Goal: Check status: Check status

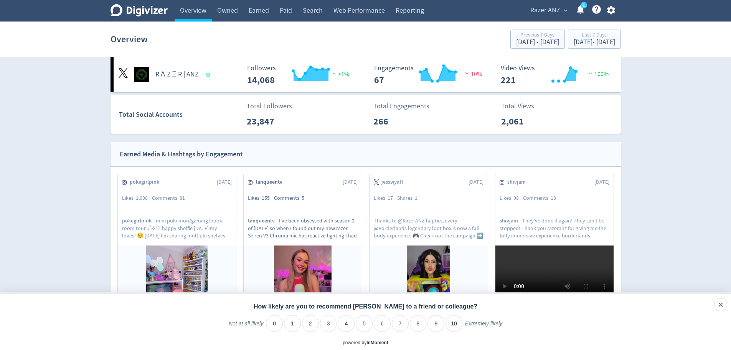
scroll to position [192, 0]
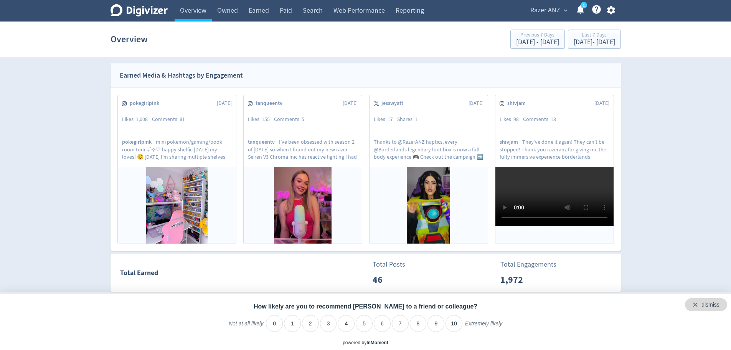
click at [721, 306] on div "dismiss" at bounding box center [706, 304] width 42 height 13
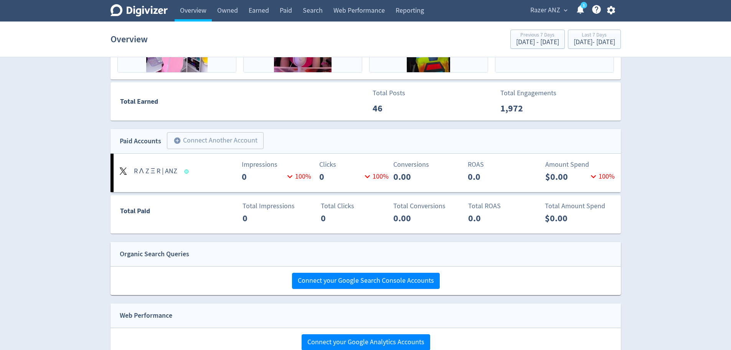
scroll to position [403, 0]
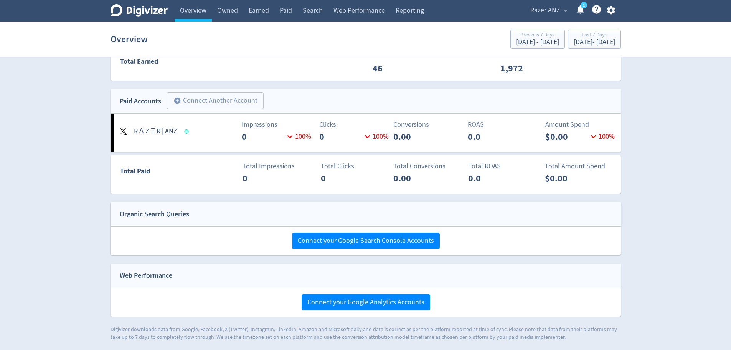
click at [577, 141] on p "$0.00" at bounding box center [566, 137] width 43 height 14
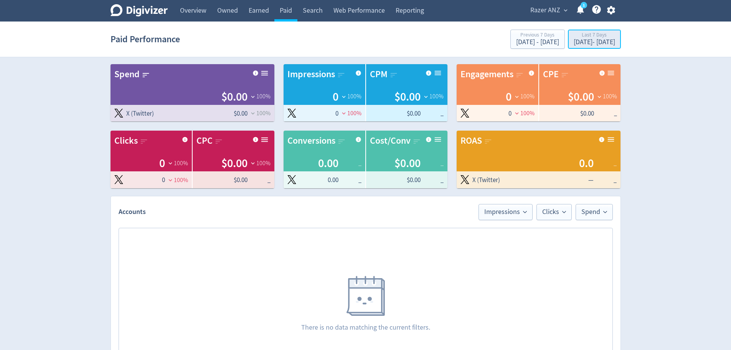
click at [574, 43] on div "[DATE] - [DATE]" at bounding box center [594, 42] width 41 height 7
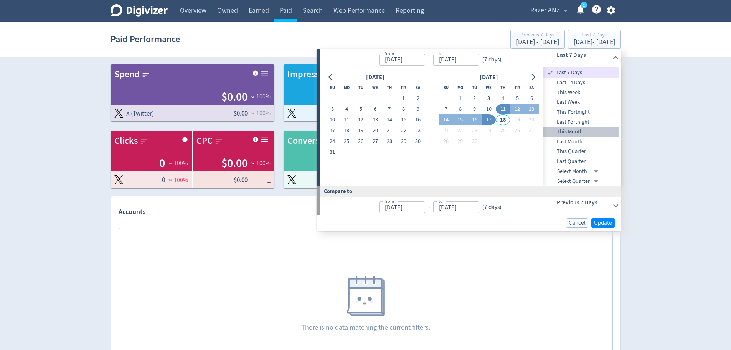
click at [573, 136] on div "This Month" at bounding box center [581, 132] width 76 height 10
type input "[DATE]"
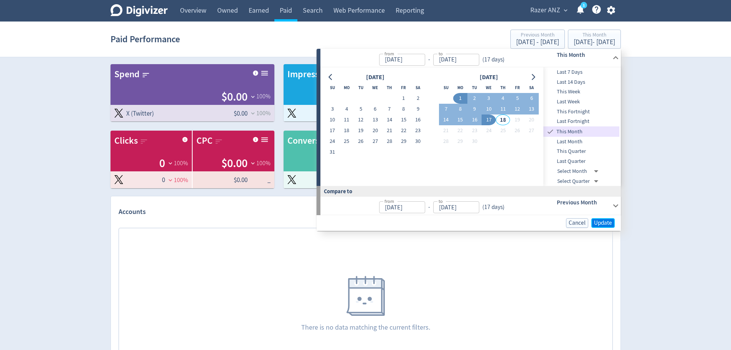
click at [607, 223] on span "Update" at bounding box center [603, 223] width 18 height 6
